Goal: Task Accomplishment & Management: Complete application form

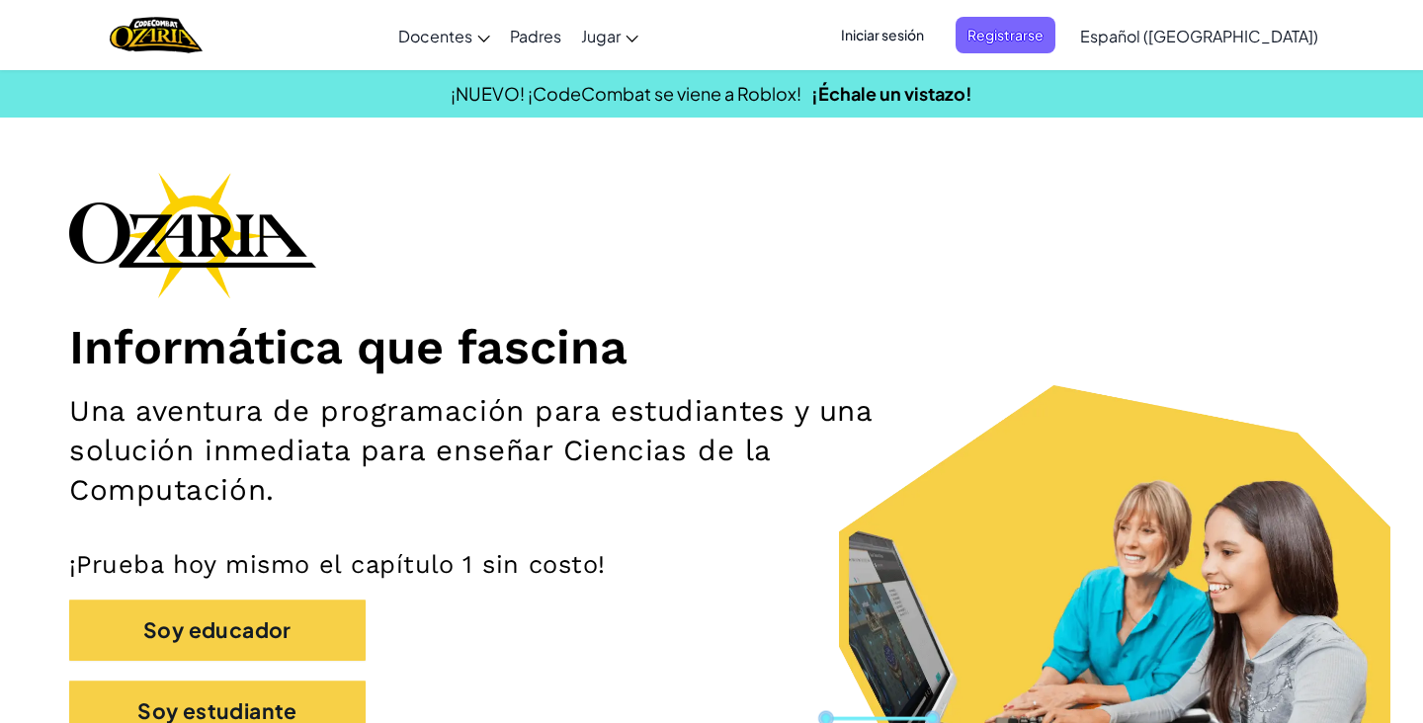
click at [933, 26] on span "Iniciar sesión" at bounding box center [882, 35] width 107 height 37
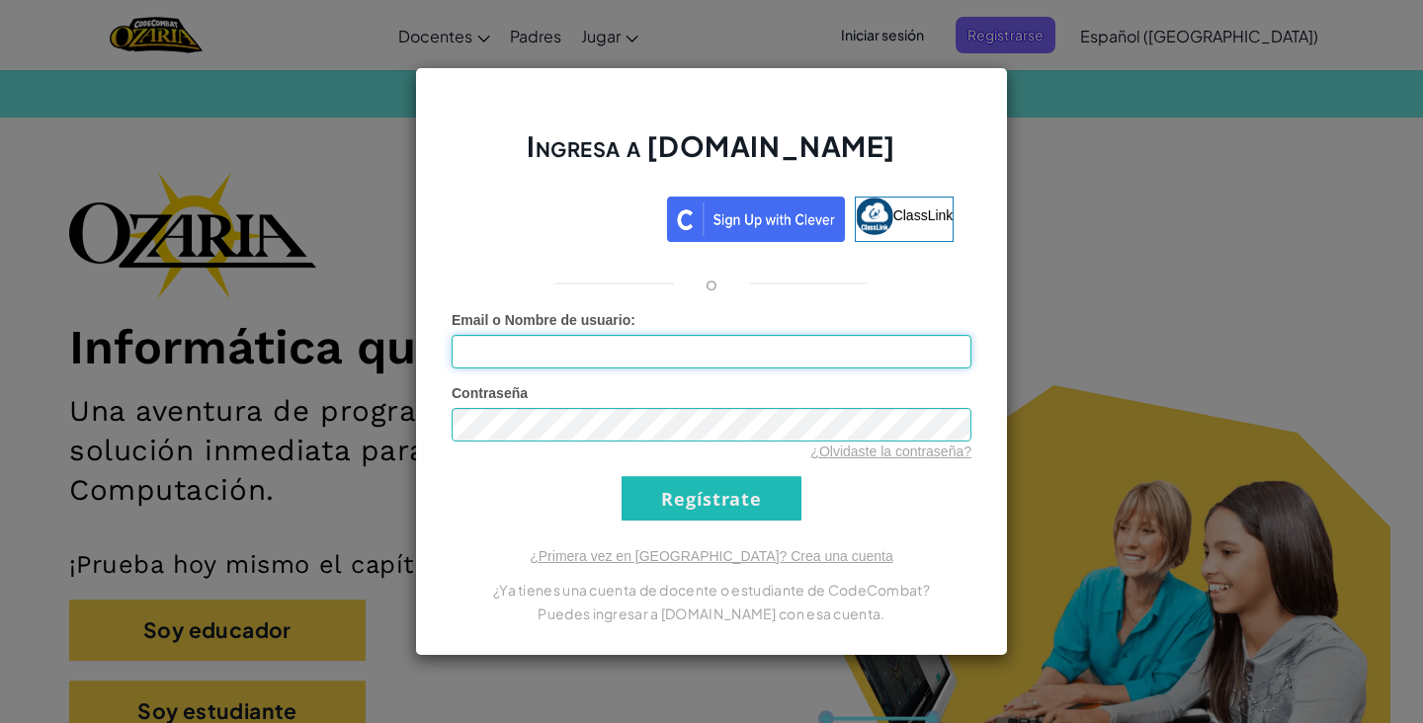
click at [839, 348] on input "Email o Nombre de usuario :" at bounding box center [712, 352] width 520 height 34
type input "[EMAIL_ADDRESS][DOMAIN_NAME]"
click at [1066, 237] on div "Ingresa a [DOMAIN_NAME] ClassLink o Error desconocido. Email o Nombre de usuari…" at bounding box center [711, 361] width 1423 height 723
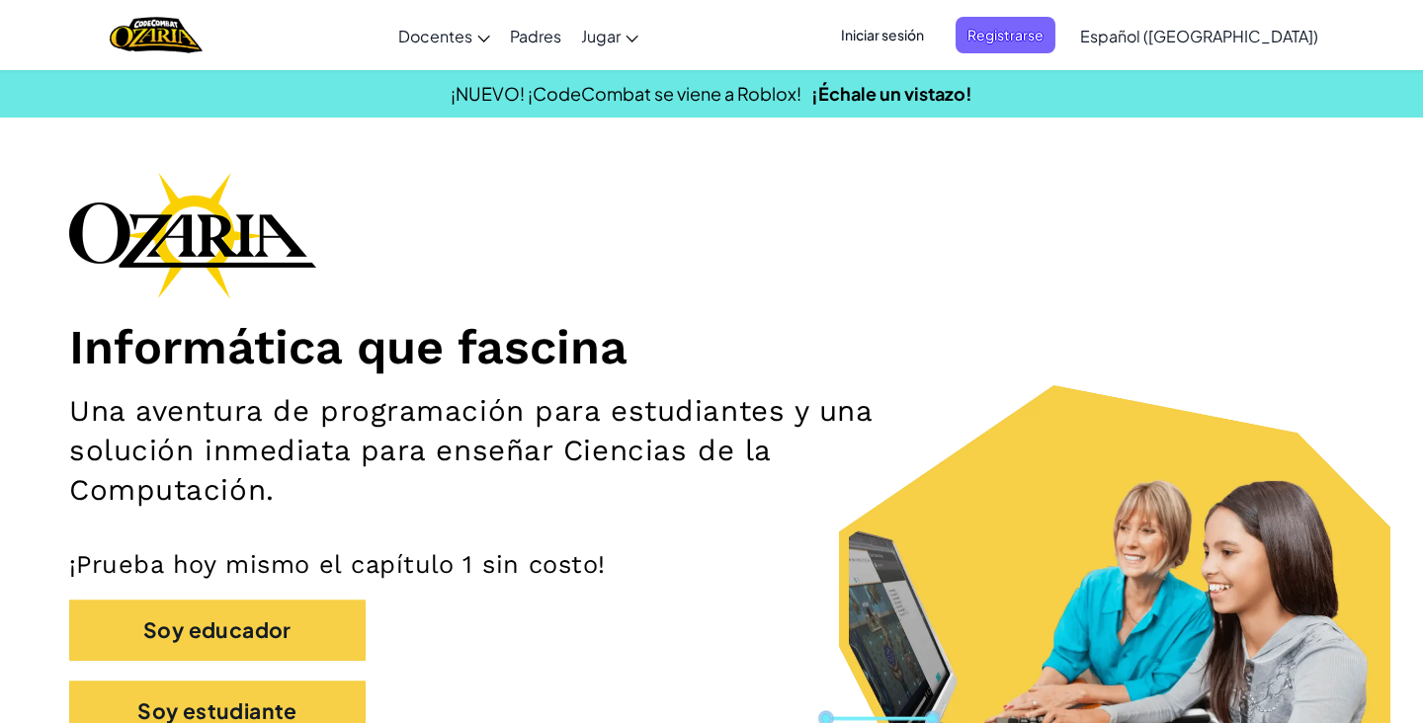
click at [936, 22] on span "Iniciar sesión" at bounding box center [882, 35] width 107 height 37
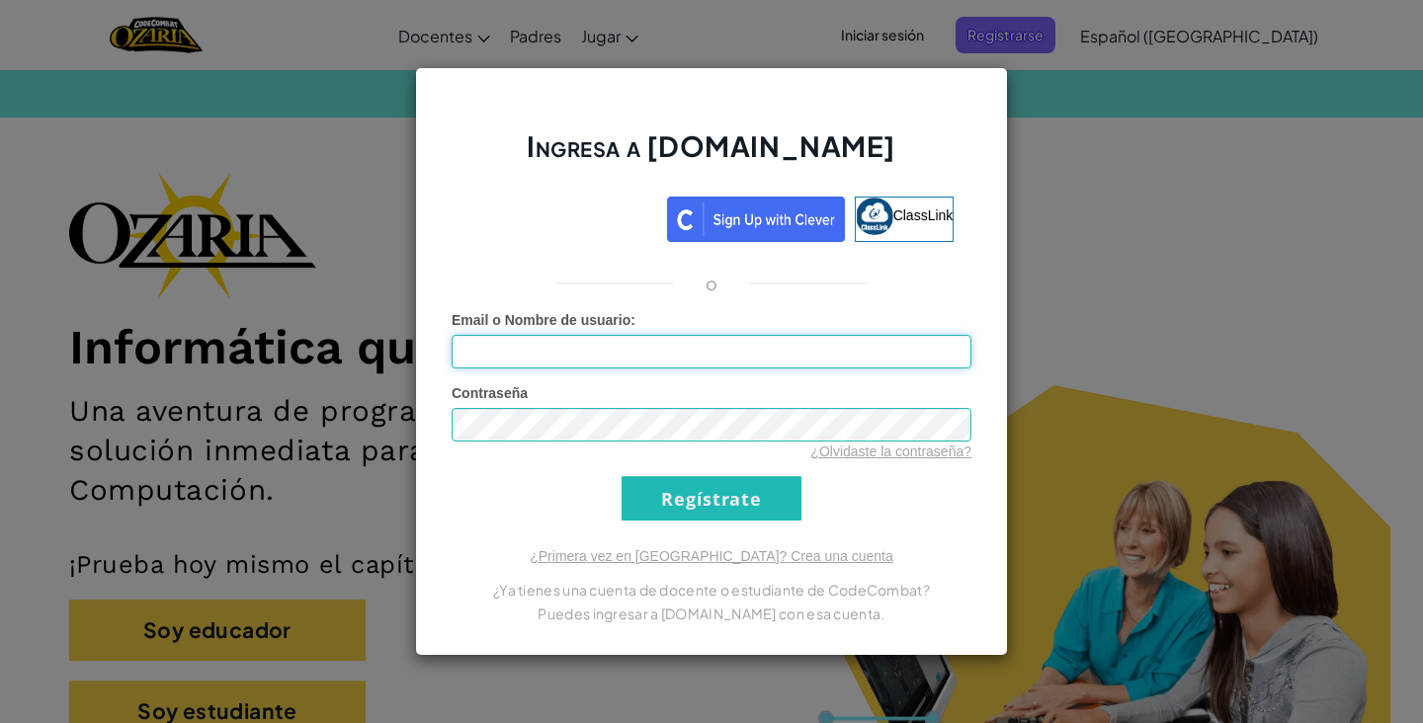
click at [628, 355] on input "Email o Nombre de usuario :" at bounding box center [712, 352] width 520 height 34
type input "[EMAIL_ADDRESS][DOMAIN_NAME]"
click at [622, 476] on input "Regístrate" at bounding box center [712, 498] width 180 height 44
